Goal: Check status

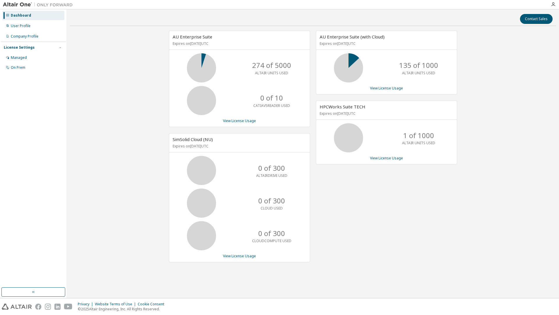
click at [132, 54] on div "AU Enterprise Suite Expires on [DATE] UTC 274 of 5000 ALTAIR UNITS USED 0 of 10…" at bounding box center [313, 150] width 486 height 238
click at [382, 158] on link "View License Usage" at bounding box center [386, 158] width 33 height 5
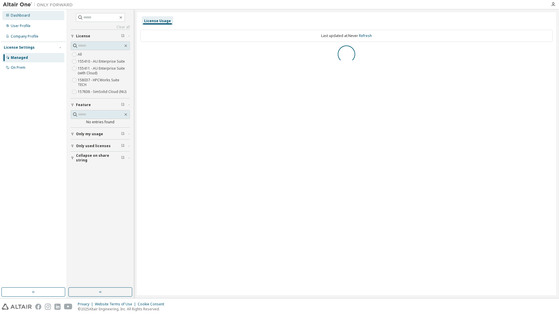
click at [33, 18] on div "Dashboard" at bounding box center [33, 15] width 62 height 9
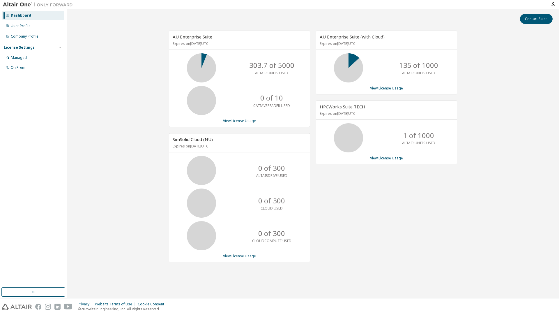
click at [202, 61] on icon at bounding box center [201, 68] width 15 height 15
click at [228, 120] on link "View License Usage" at bounding box center [239, 120] width 33 height 5
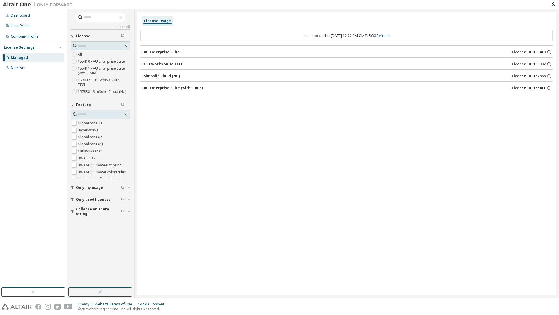
drag, startPoint x: 321, startPoint y: 36, endPoint x: 297, endPoint y: 37, distance: 23.9
click at [297, 37] on div "Last updated at: [DATE] 12:22 PM GMT+5:30 Refresh" at bounding box center [346, 36] width 412 height 12
drag, startPoint x: 297, startPoint y: 37, endPoint x: 348, endPoint y: 35, distance: 50.4
click at [348, 35] on div "Last updated at: [DATE] 12:22 PM GMT+5:30 Refresh" at bounding box center [346, 36] width 412 height 12
click at [341, 133] on div "License Usage Last updated at: [DATE] 12:22 PM GMT+5:30 Refresh AU Enterprise S…" at bounding box center [346, 153] width 419 height 283
